Goal: Communication & Community: Participate in discussion

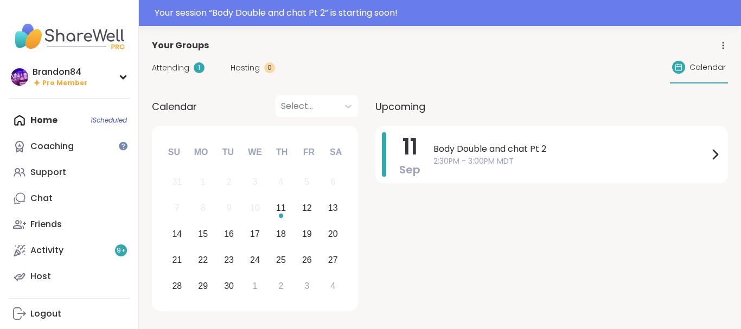
click at [727, 11] on div "Your session “ Body Double and chat Pt 2 ” is starting soon!" at bounding box center [445, 13] width 580 height 13
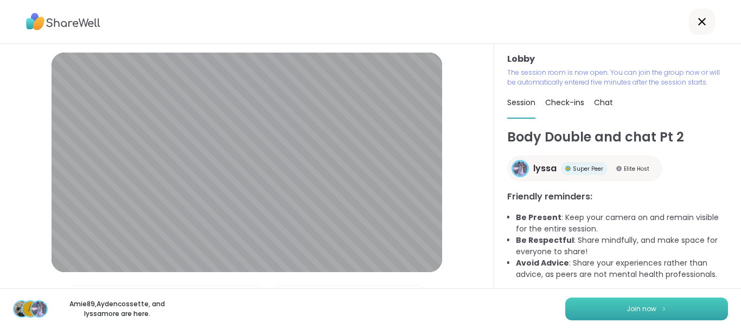
click at [651, 314] on button "Join now" at bounding box center [646, 309] width 163 height 23
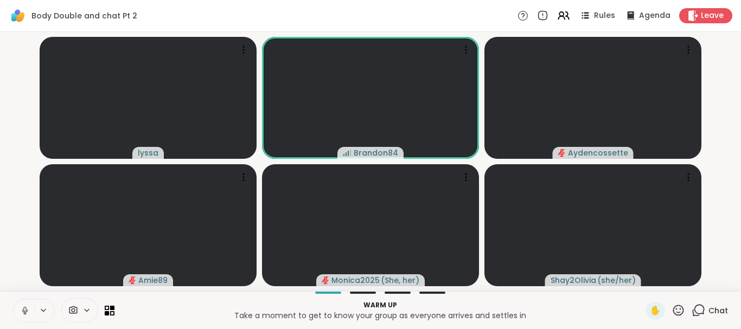
click at [29, 314] on icon at bounding box center [25, 311] width 10 height 10
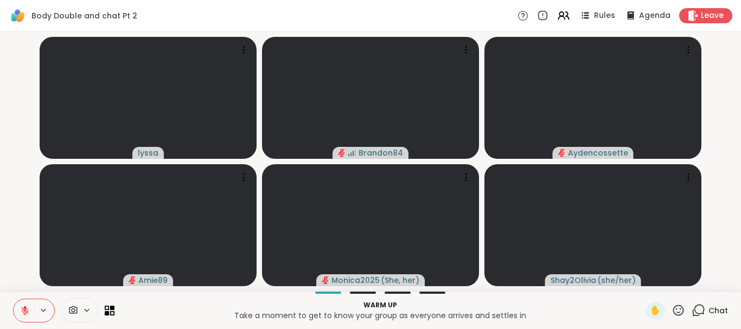
click at [29, 314] on icon at bounding box center [25, 311] width 10 height 10
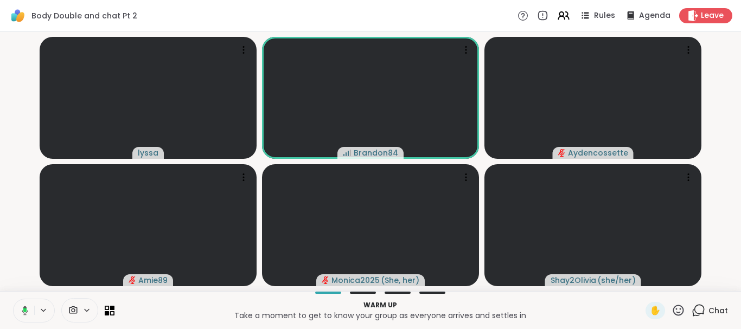
click at [29, 314] on button at bounding box center [23, 311] width 22 height 23
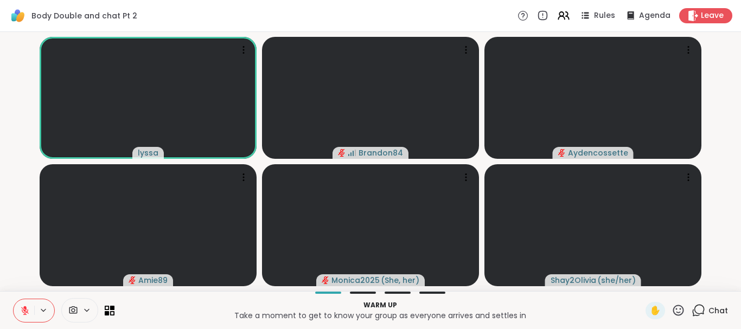
click at [29, 314] on icon at bounding box center [25, 311] width 10 height 10
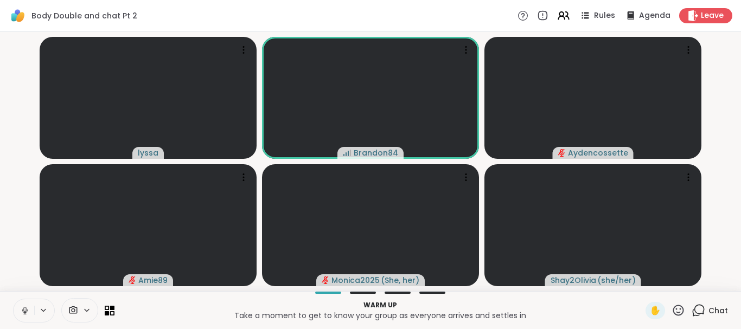
click at [29, 314] on icon at bounding box center [25, 311] width 10 height 10
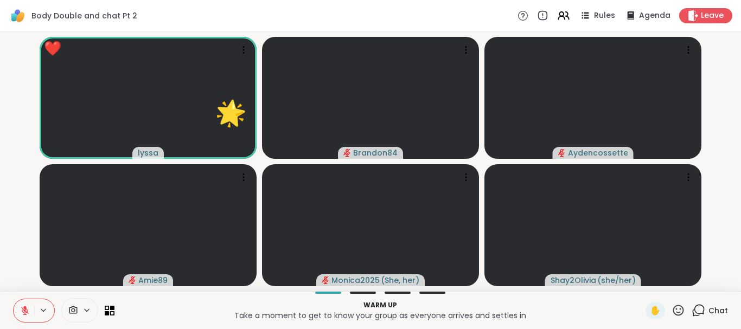
click at [14, 300] on button at bounding box center [24, 311] width 21 height 23
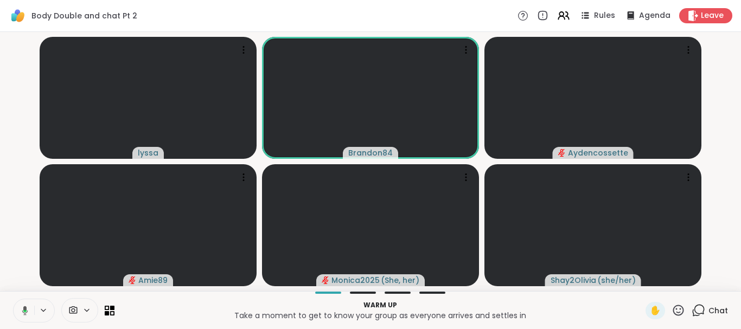
click at [29, 314] on button at bounding box center [23, 311] width 22 height 23
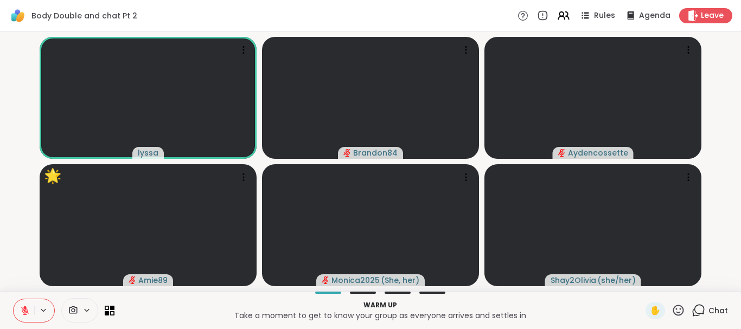
click at [29, 314] on icon at bounding box center [25, 311] width 10 height 10
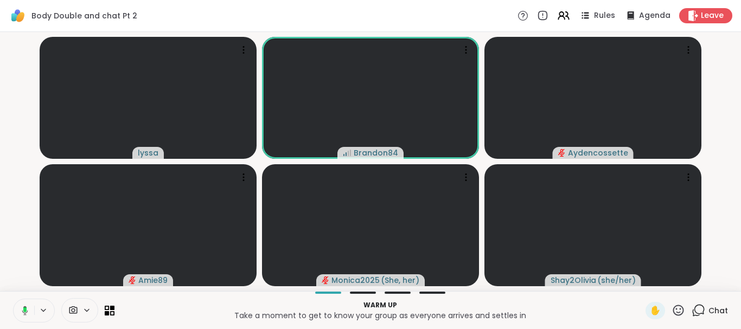
click at [29, 314] on button at bounding box center [23, 311] width 22 height 23
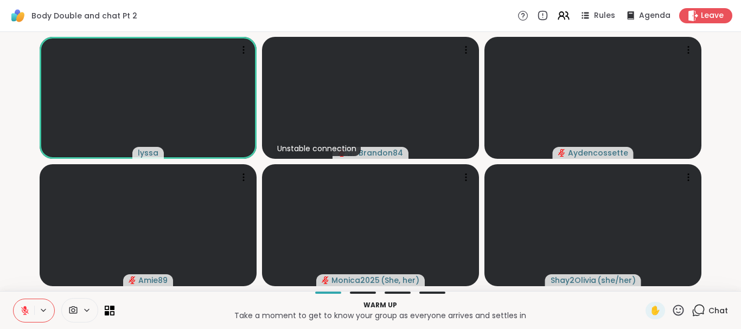
click at [29, 314] on icon at bounding box center [25, 311] width 10 height 10
click at [27, 303] on button at bounding box center [24, 311] width 21 height 23
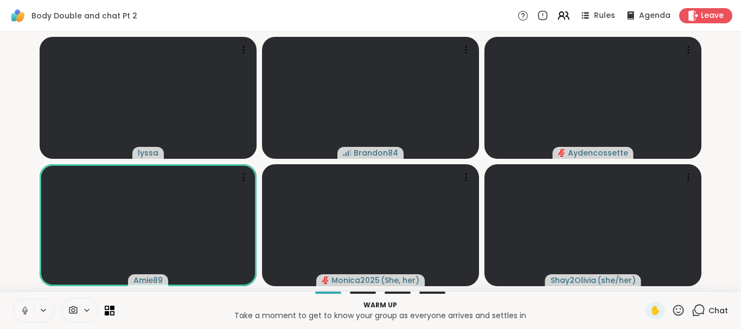
click at [26, 309] on icon at bounding box center [24, 309] width 3 height 5
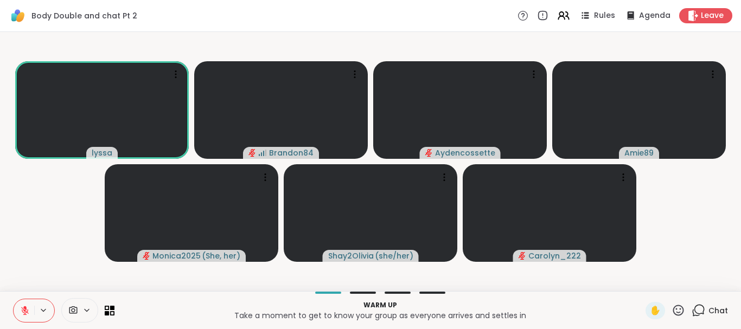
click at [699, 315] on icon at bounding box center [699, 311] width 14 height 14
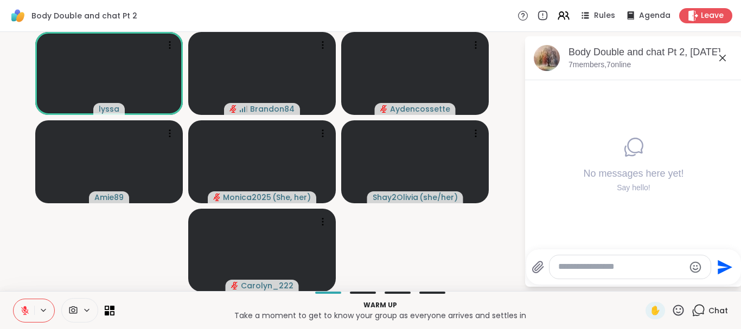
click at [678, 311] on icon at bounding box center [679, 311] width 14 height 14
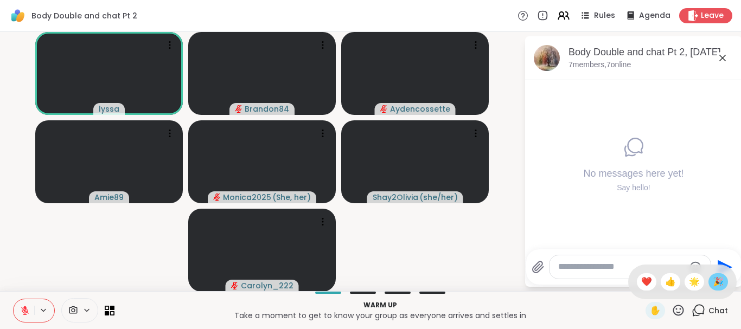
click at [720, 286] on span "🎉" at bounding box center [718, 282] width 11 height 13
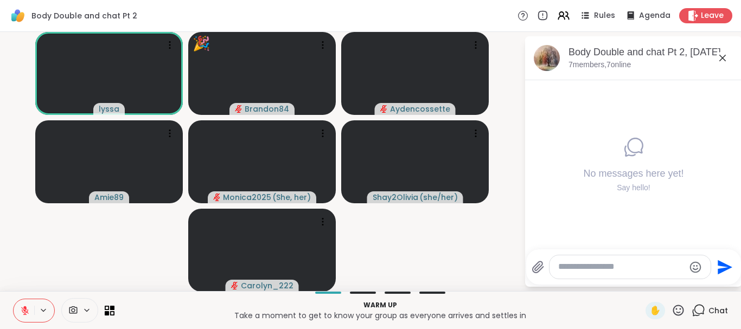
click at [672, 314] on div "✋" at bounding box center [666, 310] width 40 height 17
click at [678, 310] on icon at bounding box center [679, 311] width 14 height 14
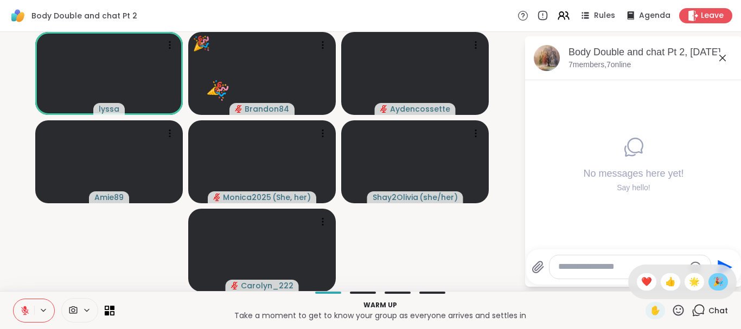
click at [713, 284] on span "🎉" at bounding box center [718, 282] width 11 height 13
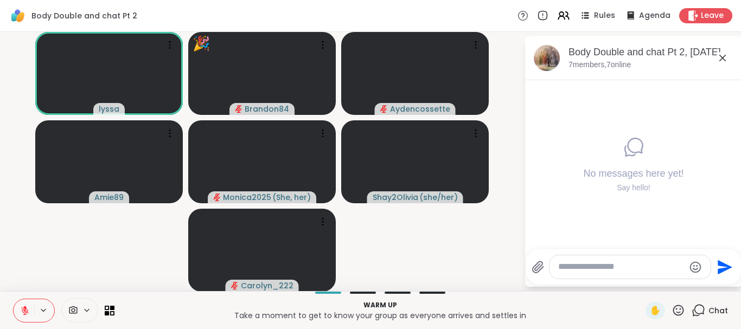
click at [680, 307] on icon at bounding box center [679, 311] width 14 height 14
click at [641, 279] on span "❤️" at bounding box center [646, 282] width 11 height 13
click at [678, 316] on icon at bounding box center [679, 311] width 14 height 14
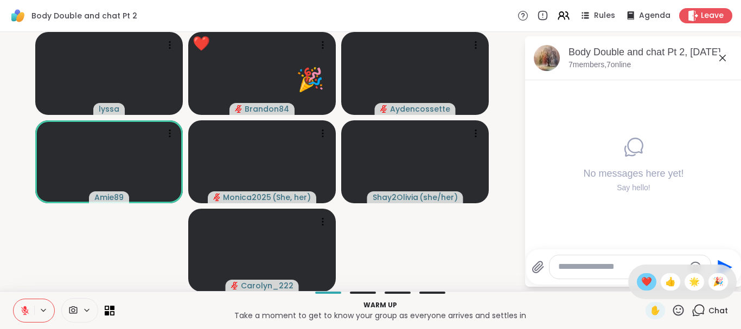
click at [645, 285] on span "❤️" at bounding box center [646, 282] width 11 height 13
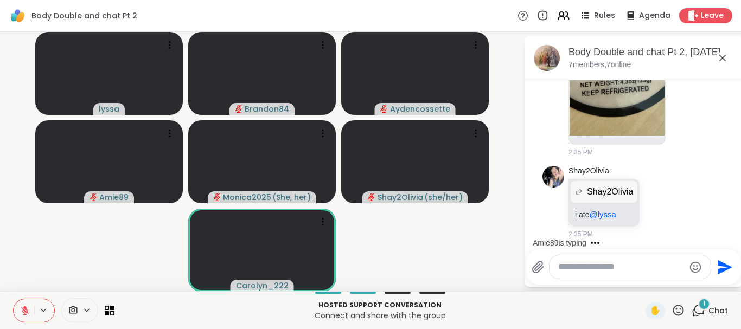
scroll to position [677, 0]
